Goal: Task Accomplishment & Management: Complete application form

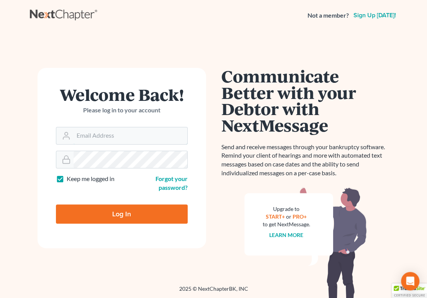
type input "[EMAIL_ADDRESS][PERSON_NAME][DOMAIN_NAME]"
type input "Thinking..."
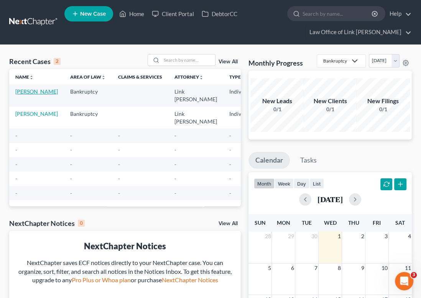
click at [17, 92] on link "[PERSON_NAME]" at bounding box center [36, 91] width 43 height 7
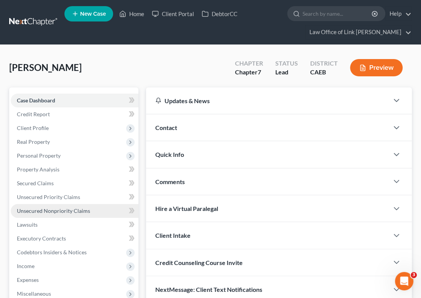
click at [62, 209] on span "Unsecured Nonpriority Claims" at bounding box center [53, 210] width 73 height 7
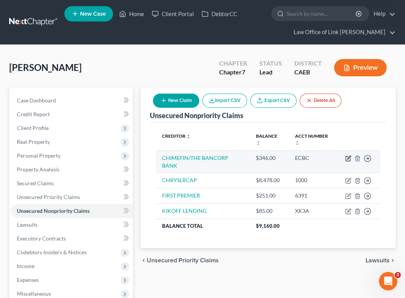
click at [349, 156] on icon "button" at bounding box center [348, 157] width 3 height 3
select select "0"
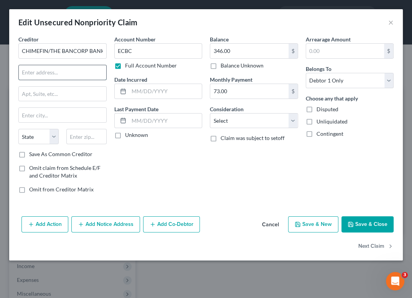
click at [37, 72] on input "text" at bounding box center [62, 72] width 87 height 15
type input "409 Silverside"
click at [75, 93] on input "text" at bounding box center [62, 94] width 87 height 15
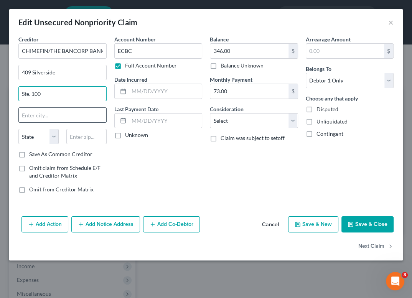
type input "Ste. 100"
click at [77, 120] on input "text" at bounding box center [62, 115] width 87 height 15
type input "Wilmington"
click at [56, 135] on select "State AL AK AR AZ CA CO CT DE DC FL GA GU HI ID IL IN IA KS KY LA ME MD MA MI M…" at bounding box center [38, 136] width 40 height 15
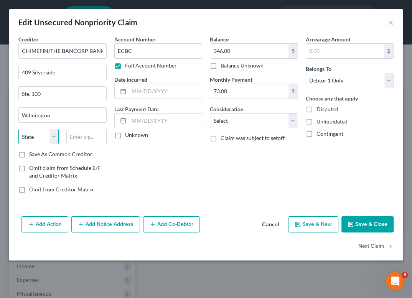
select select "7"
click at [18, 129] on select "State AL AK AR AZ CA CO CT DE DC FL GA GU HI ID IL IN IA KS KY LA ME MD MA MI M…" at bounding box center [38, 136] width 40 height 15
click at [176, 92] on input "text" at bounding box center [165, 91] width 73 height 15
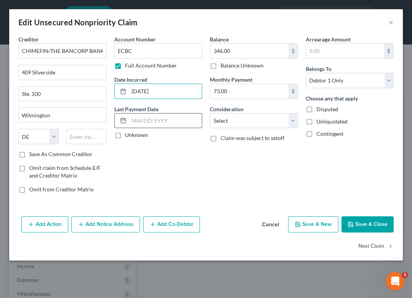
type input "08/26/2025"
click at [189, 118] on input "text" at bounding box center [165, 120] width 73 height 15
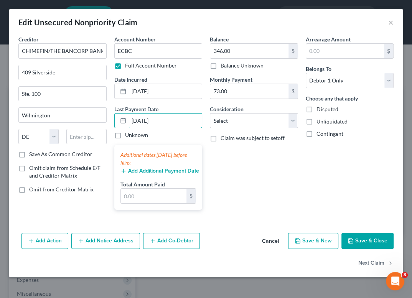
type input "07/27/2025"
click at [227, 165] on div "Balance 346.00 $ Balance Unknown Balance Undetermined 346.00 $ Balance Unknown …" at bounding box center [254, 125] width 96 height 181
click at [293, 119] on select "Select Cable / Satellite Services Collection Agency Credit Card Debt Debt Couns…" at bounding box center [254, 120] width 88 height 15
select select "2"
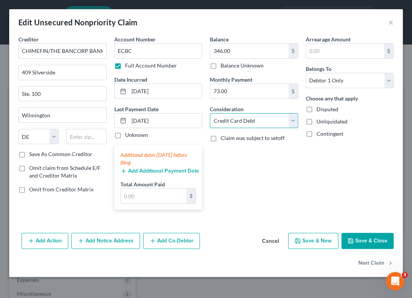
click at [210, 113] on select "Select Cable / Satellite Services Collection Agency Credit Card Debt Debt Couns…" at bounding box center [254, 120] width 88 height 15
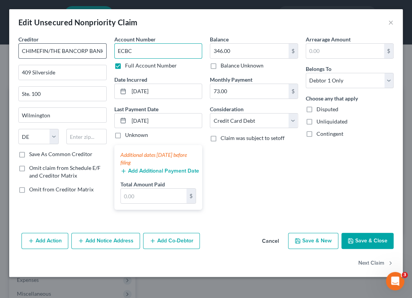
drag, startPoint x: 141, startPoint y: 51, endPoint x: 95, endPoint y: 51, distance: 46.4
click at [95, 51] on div "Creditor * CHIMEFIN/THE BANCORP BANK 409 Silverside Ste. 100 Wilmington State A…" at bounding box center [206, 125] width 383 height 181
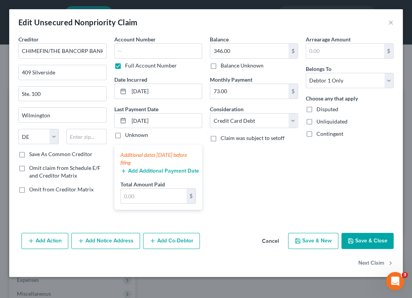
click at [326, 240] on button "Save & New" at bounding box center [313, 241] width 50 height 16
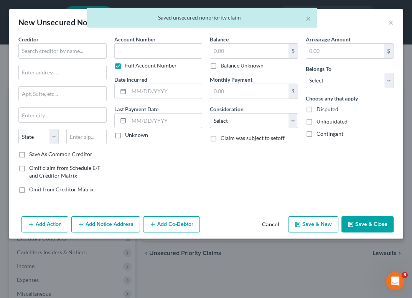
click at [392, 20] on div "× Saved unsecured nonpriority claim" at bounding box center [202, 20] width 412 height 24
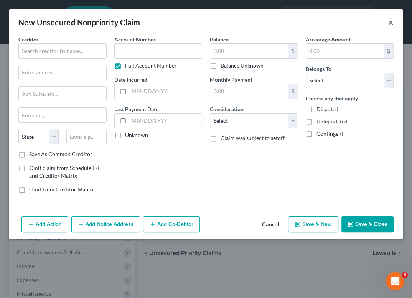
click at [388, 23] on button "×" at bounding box center [390, 22] width 5 height 9
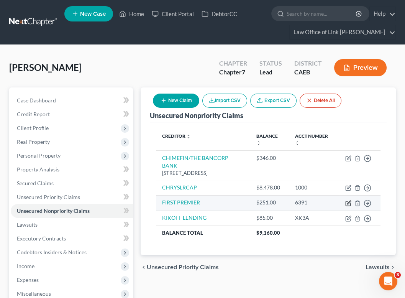
click at [350, 200] on icon "button" at bounding box center [348, 203] width 6 height 6
select select "0"
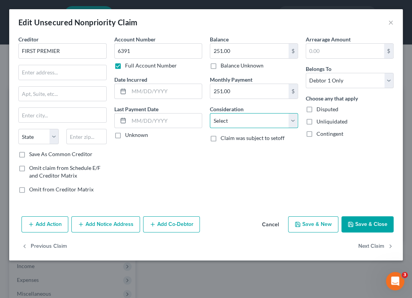
click at [294, 118] on select "Select Cable / Satellite Services Collection Agency Credit Card Debt Debt Couns…" at bounding box center [254, 120] width 88 height 15
select select "2"
click at [210, 113] on select "Select Cable / Satellite Services Collection Agency Credit Card Debt Debt Couns…" at bounding box center [254, 120] width 88 height 15
click at [369, 223] on button "Save & Close" at bounding box center [367, 224] width 52 height 16
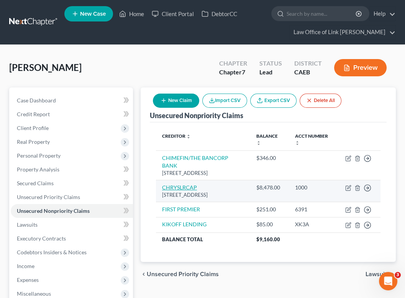
click at [182, 186] on link "CHRYSLRCAP" at bounding box center [179, 187] width 35 height 7
select select "45"
select select "0"
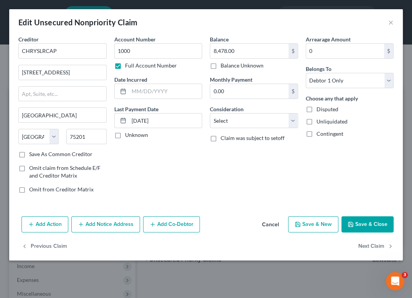
click at [316, 119] on label "Unliquidated" at bounding box center [331, 122] width 31 height 8
click at [319, 119] on input "Unliquidated" at bounding box center [321, 120] width 5 height 5
click at [316, 120] on label "Unliquidated" at bounding box center [331, 122] width 31 height 8
click at [319, 120] on input "Unliquidated" at bounding box center [321, 120] width 5 height 5
checkbox input "false"
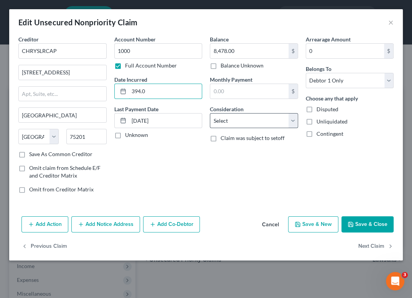
type input "394.0"
click at [291, 120] on select "Select Cable / Satellite Services Collection Agency Credit Card Debt Debt Couns…" at bounding box center [254, 120] width 88 height 15
drag, startPoint x: 156, startPoint y: 90, endPoint x: 87, endPoint y: 89, distance: 69.0
click at [87, 89] on div "Creditor * CHRYSLRCAP 1601 ELM ST SUITE 80 Dallas State AL AK AR AZ CA CO CT DE…" at bounding box center [206, 117] width 383 height 164
click at [289, 119] on select "Select Cable / Satellite Services Collection Agency Credit Card Debt Debt Couns…" at bounding box center [254, 120] width 88 height 15
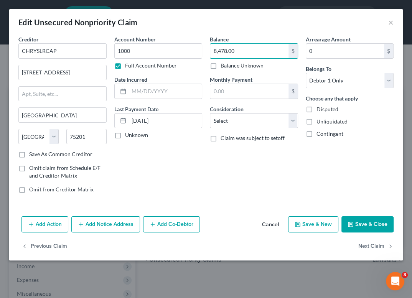
click at [354, 224] on button "Save & Close" at bounding box center [367, 224] width 52 height 16
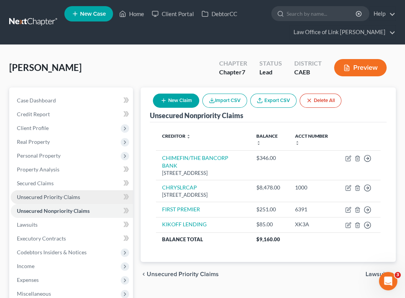
click at [43, 194] on span "Unsecured Priority Claims" at bounding box center [48, 197] width 63 height 7
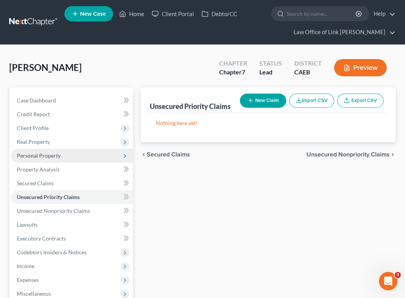
click at [52, 156] on span "Personal Property" at bounding box center [39, 155] width 44 height 7
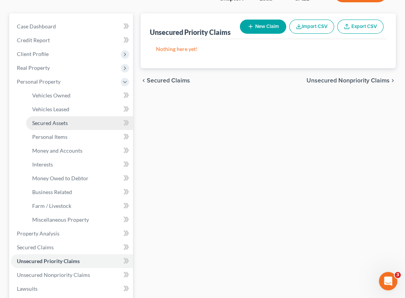
scroll to position [85, 0]
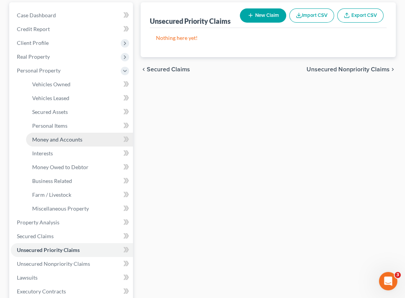
click at [61, 138] on span "Money and Accounts" at bounding box center [57, 139] width 50 height 7
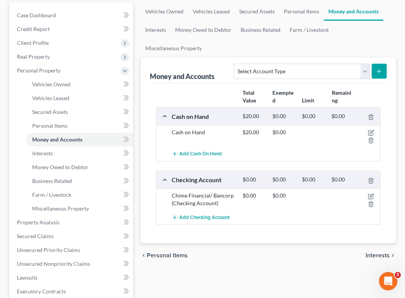
scroll to position [128, 0]
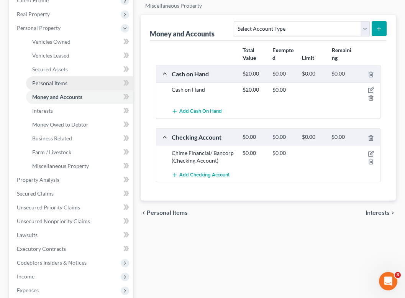
click at [57, 81] on span "Personal Items" at bounding box center [49, 83] width 35 height 7
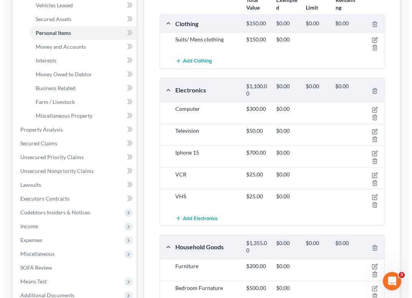
scroll to position [163, 0]
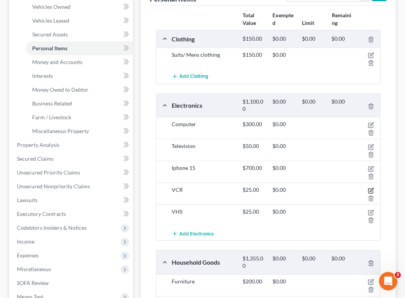
click at [371, 187] on icon "button" at bounding box center [371, 190] width 6 height 6
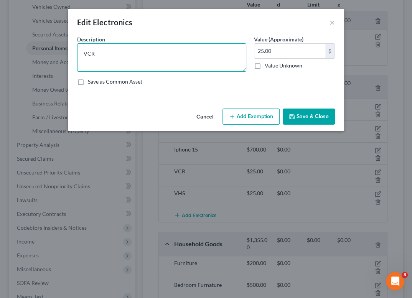
click at [100, 54] on textarea "VCR" at bounding box center [161, 57] width 169 height 28
type textarea "VCR/DVD Players"
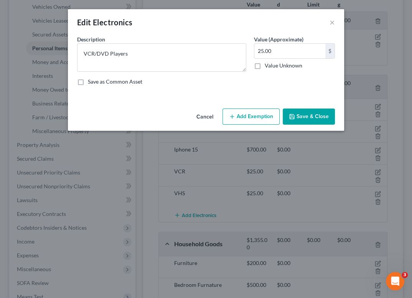
click at [255, 116] on button "Add Exemption" at bounding box center [250, 116] width 57 height 16
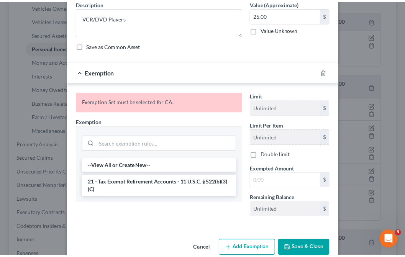
scroll to position [77, 0]
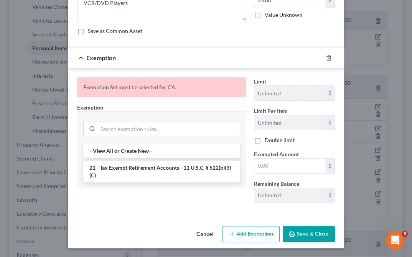
click at [309, 234] on button "Save & Close" at bounding box center [308, 234] width 52 height 16
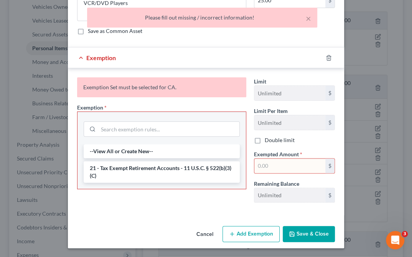
click at [208, 232] on button "Cancel" at bounding box center [204, 234] width 29 height 15
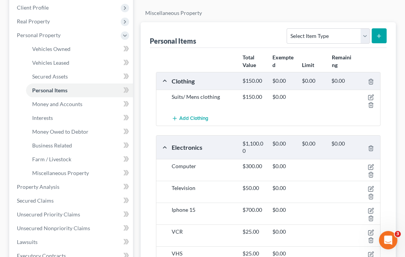
scroll to position [0, 0]
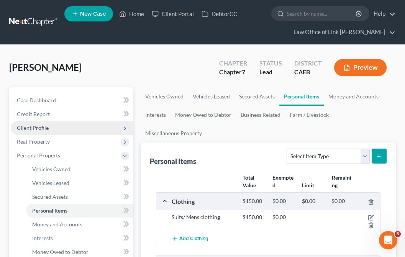
click at [34, 126] on span "Client Profile" at bounding box center [33, 128] width 32 height 7
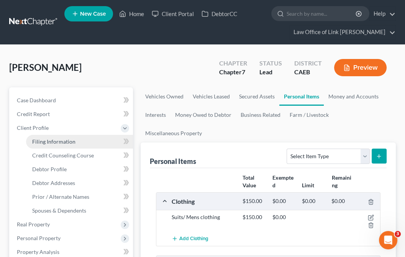
click at [62, 140] on span "Filing Information" at bounding box center [53, 141] width 43 height 7
select select "1"
select select "0"
select select "4"
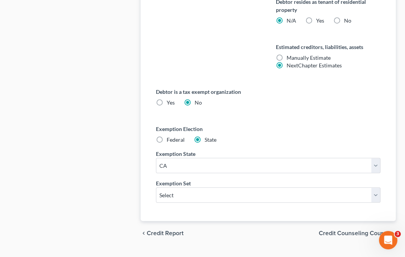
scroll to position [502, 0]
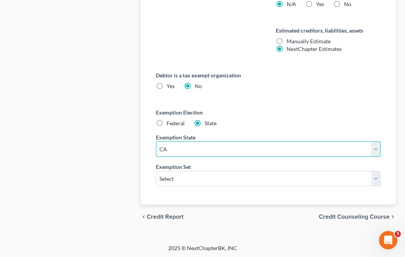
click at [375, 148] on select "State AL AK AR AZ CA CO CT DE DC FL GA GU HI ID IL IN IA KS KY LA ME MD MA MI M…" at bounding box center [268, 148] width 225 height 15
click at [374, 148] on select "State AL AK AR AZ CA CO CT DE DC FL GA GU HI ID IL IN IA KS KY LA ME MD MA MI M…" at bounding box center [268, 148] width 225 height 15
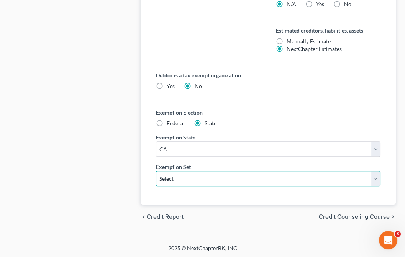
click at [376, 177] on select "Select 703 704" at bounding box center [268, 178] width 225 height 15
select select "0"
click at [156, 171] on select "Select 703 704" at bounding box center [268, 178] width 225 height 15
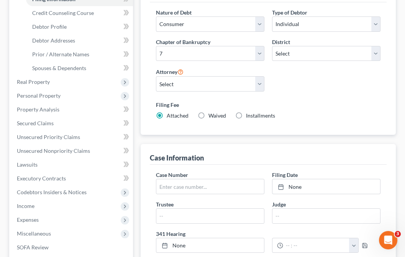
scroll to position [119, 0]
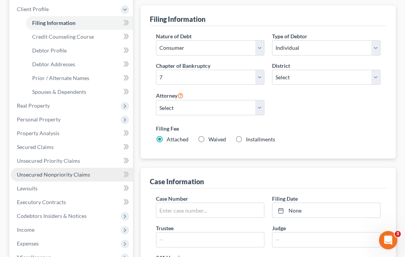
click at [53, 172] on span "Unsecured Nonpriority Claims" at bounding box center [53, 174] width 73 height 7
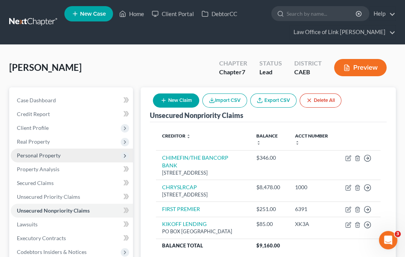
click at [46, 153] on span "Personal Property" at bounding box center [39, 155] width 44 height 7
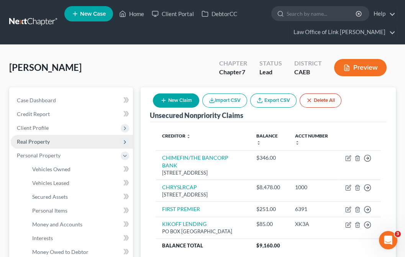
scroll to position [43, 0]
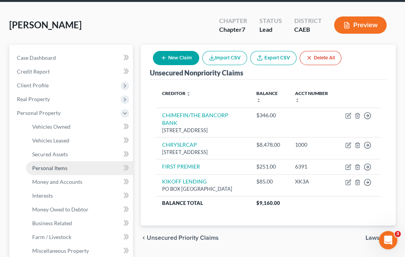
click at [54, 163] on link "Personal Items" at bounding box center [79, 168] width 107 height 14
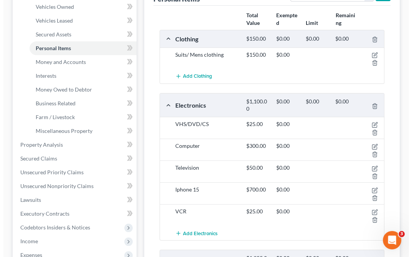
scroll to position [170, 0]
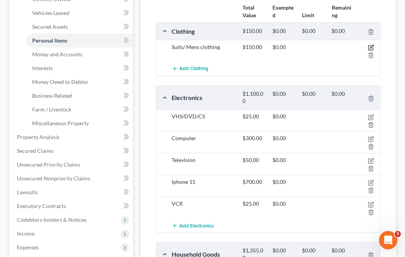
click at [370, 45] on icon "button" at bounding box center [371, 47] width 6 height 6
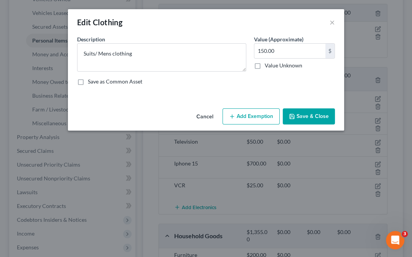
click at [251, 116] on button "Add Exemption" at bounding box center [250, 116] width 57 height 16
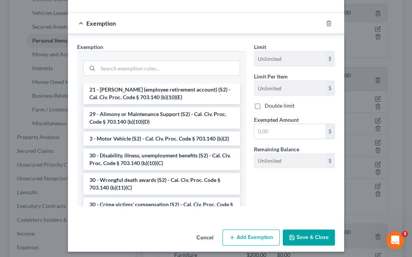
scroll to position [213, 0]
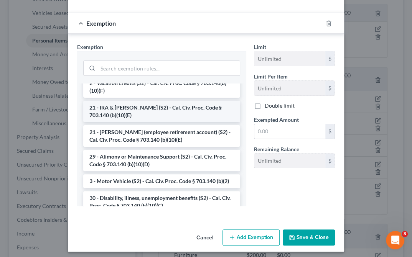
click at [145, 105] on li "21 - IRA & Roth IRA (S2) - Cal. Civ. Proc. Code § 703.140 (b)(10)(E)" at bounding box center [161, 111] width 157 height 21
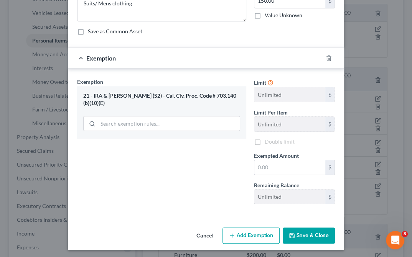
scroll to position [51, 0]
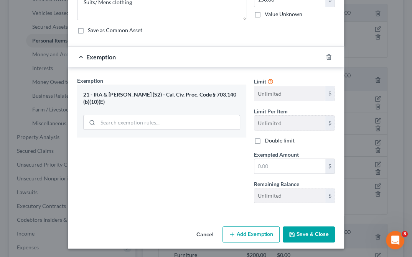
click at [171, 92] on div "21 - IRA & Roth IRA (S2) - Cal. Civ. Proc. Code § 703.140 (b)(10)(E)" at bounding box center [161, 98] width 157 height 14
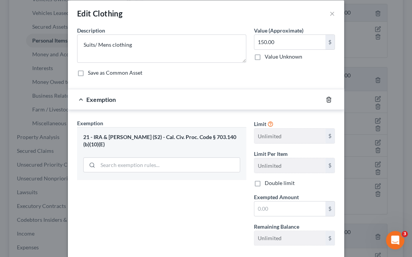
click at [329, 99] on line "button" at bounding box center [329, 100] width 0 height 2
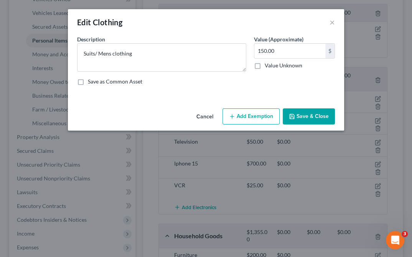
click at [255, 114] on button "Add Exemption" at bounding box center [250, 116] width 57 height 16
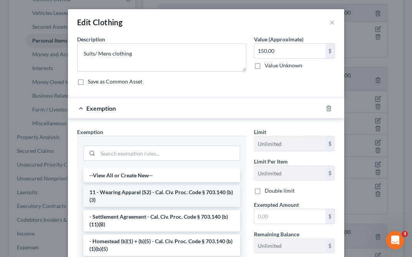
click at [184, 194] on li "11 - Wearing Apparel (S2) - Cal. Civ. Proc. Code § 703.140 (b)(3)" at bounding box center [161, 196] width 157 height 21
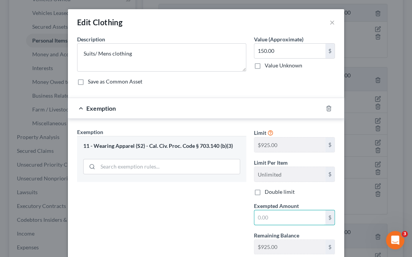
drag, startPoint x: 269, startPoint y: 215, endPoint x: 249, endPoint y: 216, distance: 20.7
click at [250, 216] on div "Exempted Amount * $" at bounding box center [294, 213] width 89 height 23
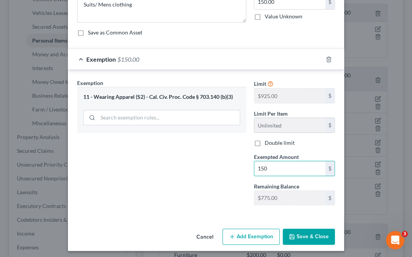
scroll to position [51, 0]
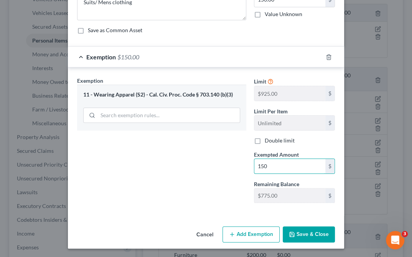
type input "150"
click at [307, 232] on button "Save & Close" at bounding box center [308, 235] width 52 height 16
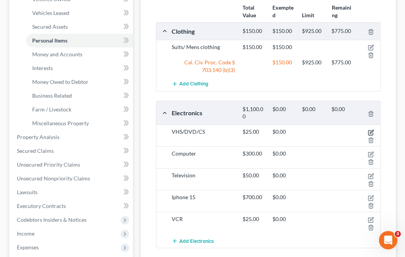
click at [371, 130] on icon "button" at bounding box center [370, 132] width 5 height 5
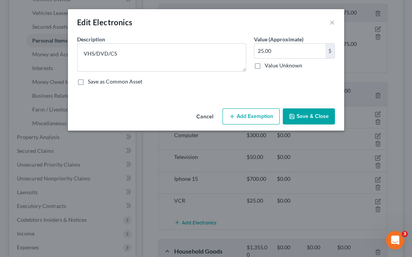
click at [240, 114] on button "Add Exemption" at bounding box center [250, 116] width 57 height 16
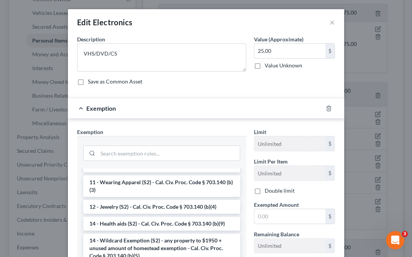
scroll to position [128, 0]
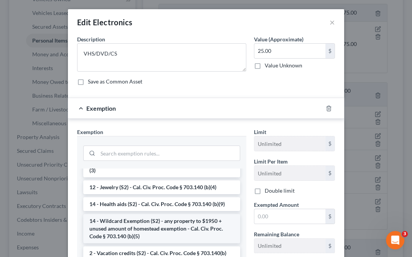
click at [181, 224] on li "14 - Wildcard Exemption (S2) - any property to $1950 + unused amount of homeste…" at bounding box center [161, 228] width 157 height 29
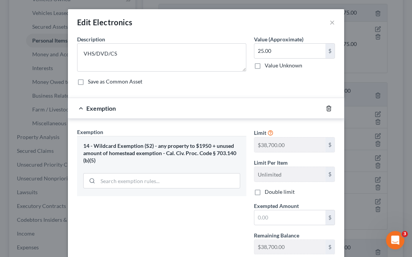
click at [327, 106] on icon "button" at bounding box center [328, 108] width 3 height 5
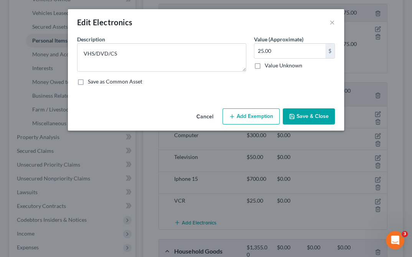
click at [248, 109] on button "Add Exemption" at bounding box center [250, 116] width 57 height 16
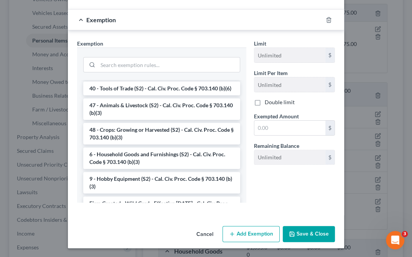
scroll to position [639, 0]
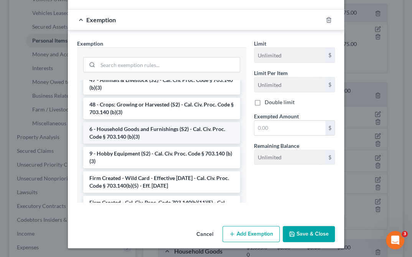
click at [133, 144] on li "6 - Household Goods and Furnishings (S2) - Cal. Civ. Proc. Code § 703.140 (b)(3)" at bounding box center [161, 132] width 157 height 21
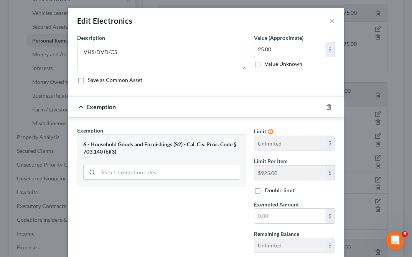
scroll to position [0, 0]
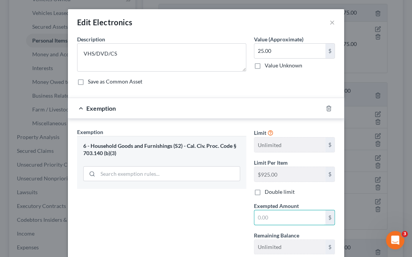
drag, startPoint x: 274, startPoint y: 216, endPoint x: 244, endPoint y: 215, distance: 30.3
click at [244, 215] on div "Exemption Set must be selected for CA. Exemption * 6 - Household Goods and Furn…" at bounding box center [205, 194] width 265 height 133
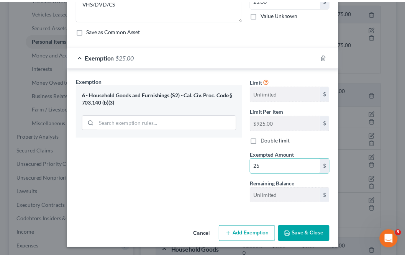
scroll to position [51, 0]
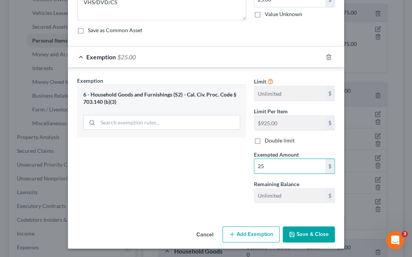
type input "25"
click at [304, 231] on button "Save & Close" at bounding box center [308, 235] width 52 height 16
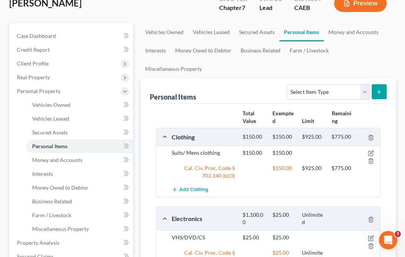
scroll to position [0, 0]
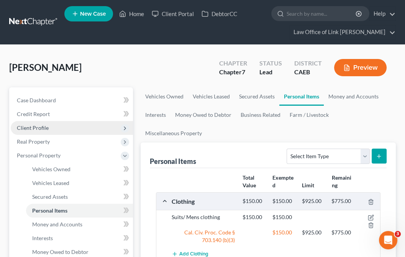
click at [40, 125] on span "Client Profile" at bounding box center [33, 128] width 32 height 7
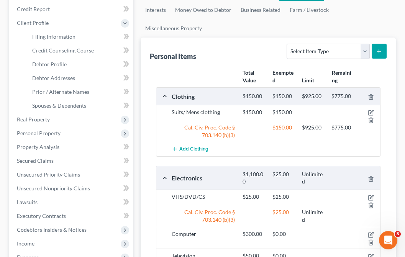
scroll to position [85, 0]
